Goal: Browse casually: Explore the website without a specific task or goal

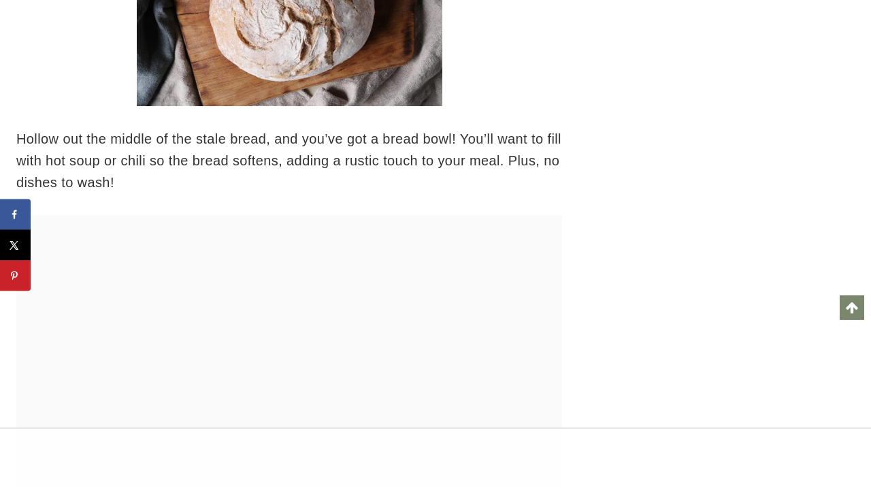
scroll to position [7202, 0]
